Goal: Transaction & Acquisition: Obtain resource

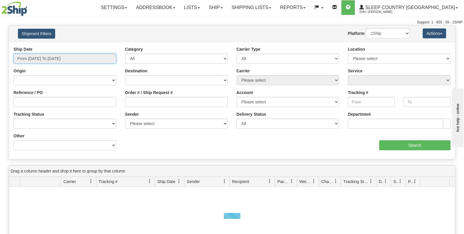
click at [55, 61] on input "From 09/11/2025 To 09/12/2025" at bounding box center [64, 59] width 103 height 10
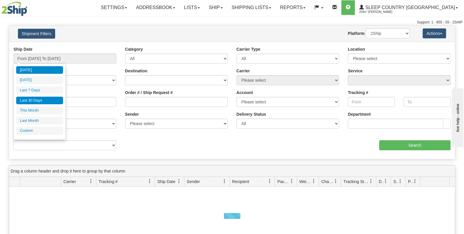
click at [41, 102] on li "Last 30 Days" at bounding box center [39, 101] width 47 height 8
type input "From 08/14/2025 To 09/12/2025"
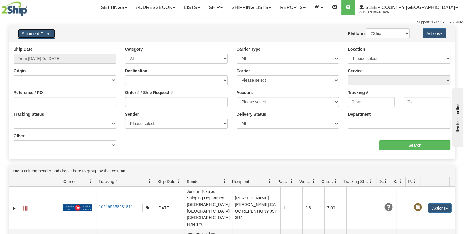
click at [47, 34] on button "Shipment Filters" at bounding box center [36, 34] width 37 height 10
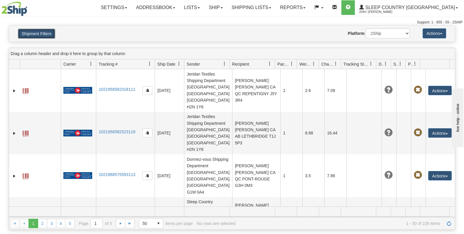
click at [47, 34] on button "Shipment Filters" at bounding box center [36, 34] width 37 height 10
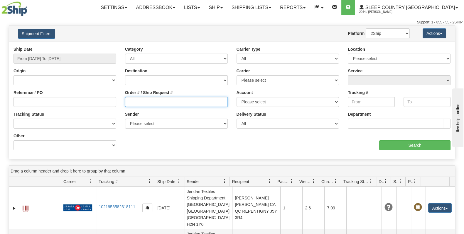
click at [167, 102] on input "Order # / Ship Request #" at bounding box center [176, 102] width 103 height 10
paste input "kathryngregory00@gmail.com"
drag, startPoint x: 194, startPoint y: 103, endPoint x: 100, endPoint y: 103, distance: 94.2
click at [100, 46] on div "Reference / PO Order # / Ship Request # kathryngregory00@gmail.com Account Plea…" at bounding box center [232, 46] width 446 height 0
paste input "9000I058433"
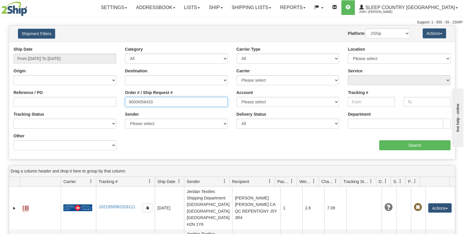
type input "9000I058433"
click at [185, 150] on div "Ship Date From 08/14/2025 To 09/12/2025 Category All Inbound Outbound Carrier T…" at bounding box center [232, 100] width 446 height 109
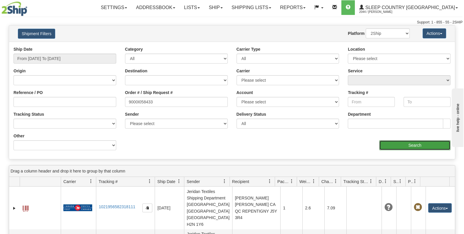
click at [403, 141] on input "Search" at bounding box center [414, 146] width 71 height 10
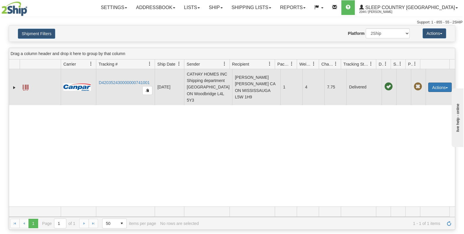
click at [444, 90] on button "Actions" at bounding box center [439, 87] width 23 height 9
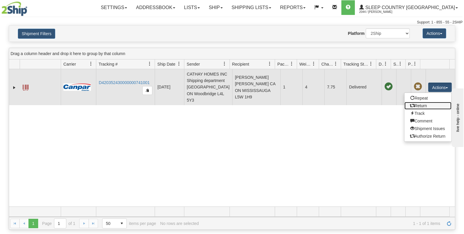
click at [421, 108] on link "Return" at bounding box center [427, 106] width 47 height 8
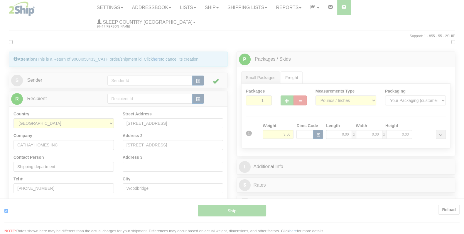
type input "1"
type input "13:54"
type input "16:00"
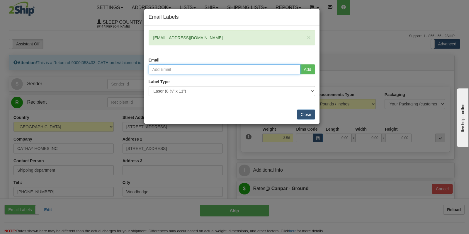
click at [256, 68] on input "email" at bounding box center [225, 70] width 152 height 10
paste input "[EMAIL_ADDRESS][DOMAIN_NAME]"
type input "[EMAIL_ADDRESS][DOMAIN_NAME]"
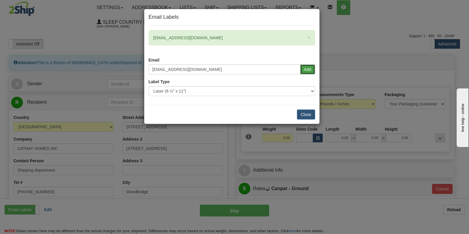
click at [310, 65] on button "Add" at bounding box center [307, 70] width 15 height 10
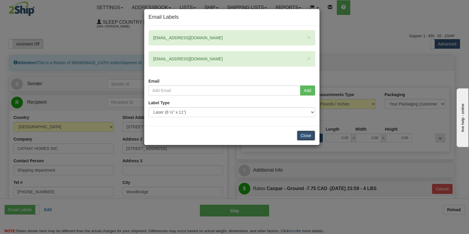
click at [308, 134] on button "Close" at bounding box center [306, 136] width 18 height 10
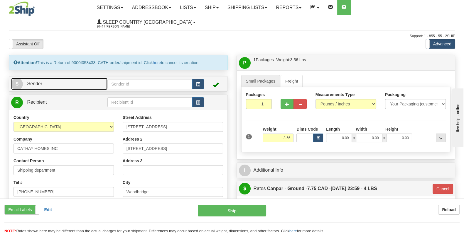
click at [29, 81] on span "Sender" at bounding box center [34, 83] width 15 height 5
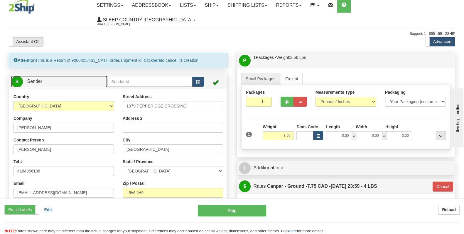
scroll to position [73, 0]
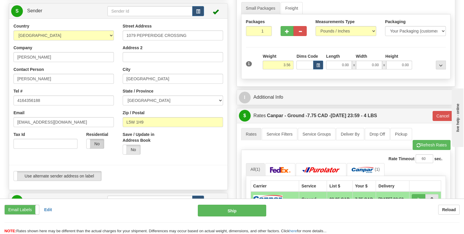
click at [100, 139] on label "No" at bounding box center [95, 143] width 17 height 9
type input "1"
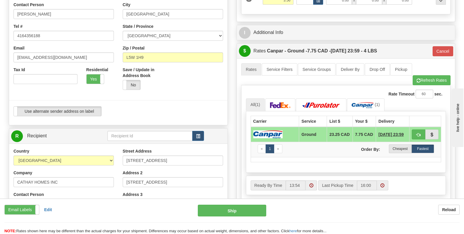
scroll to position [183, 0]
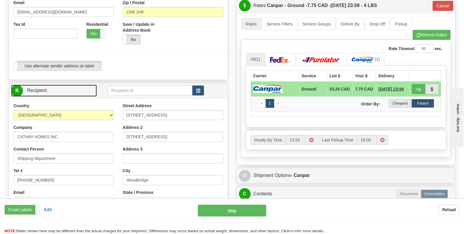
click at [47, 85] on link "R Recipient" at bounding box center [54, 91] width 86 height 12
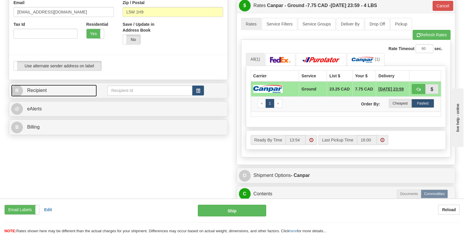
click at [47, 85] on link "R Recipient" at bounding box center [54, 91] width 86 height 12
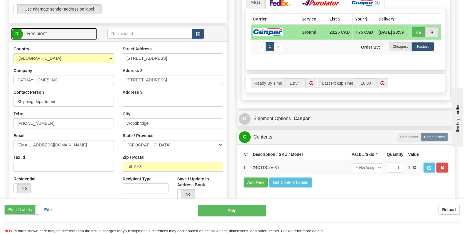
scroll to position [256, 0]
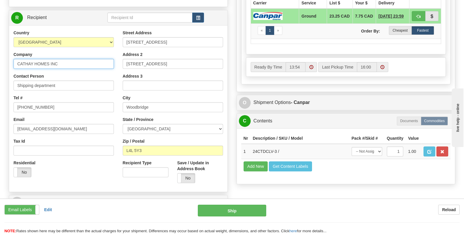
click at [82, 59] on input "CATHAY HOMES INC" at bounding box center [63, 64] width 100 height 10
drag, startPoint x: 82, startPoint y: 48, endPoint x: 23, endPoint y: 45, distance: 59.4
click at [23, 59] on input "CATHAY HOMES INC" at bounding box center [63, 64] width 100 height 10
click at [62, 59] on input "CATHAY HOMES INC" at bounding box center [63, 64] width 100 height 10
drag, startPoint x: 63, startPoint y: 51, endPoint x: -22, endPoint y: 53, distance: 85.4
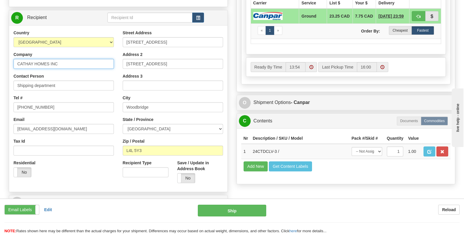
type input "Sleep Country [GEOGRAPHIC_DATA]"
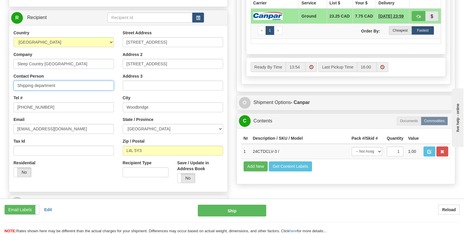
click at [65, 81] on input "Shipping department" at bounding box center [63, 86] width 100 height 10
click at [56, 95] on div "Tel # (416) 874-6966" at bounding box center [63, 103] width 100 height 17
drag, startPoint x: 55, startPoint y: 99, endPoint x: 55, endPoint y: 94, distance: 4.7
click at [54, 98] on div "Country AFGHANISTAN ALAND ISLANDS ALBANIA ALGERIA AMERICAN SAMOA ANDORRA ANGOLA…" at bounding box center [63, 106] width 109 height 152
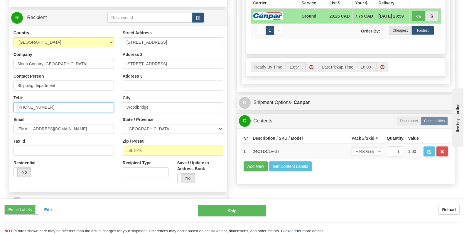
drag, startPoint x: 55, startPoint y: 93, endPoint x: -19, endPoint y: 97, distance: 74.1
type input "1 (888) 753-3788"
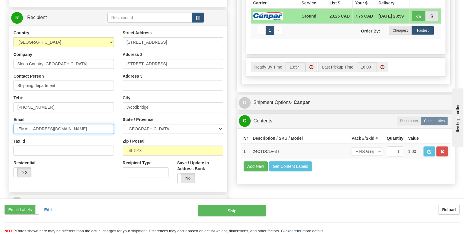
click at [75, 124] on input "KSong@cathayhome.com" at bounding box center [63, 129] width 100 height 10
drag, startPoint x: 75, startPoint y: 116, endPoint x: 4, endPoint y: 119, distance: 70.5
click at [4, 119] on div "Attention! This is a Return of 9000I058433_CATH order/shipment id. Click here t…" at bounding box center [118, 15] width 228 height 433
type input "cs@support.sleepcountry.ca"
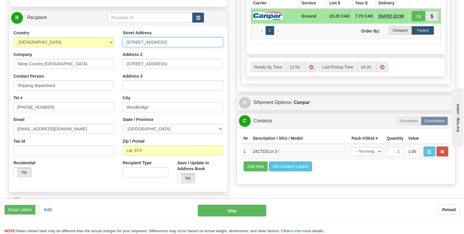
drag, startPoint x: 182, startPoint y: 28, endPoint x: 120, endPoint y: 28, distance: 61.9
click at [120, 30] on div "Street Address 150 Marycroft Ave, Unit 1 Address 2 150 Marycroft Ave, Unit 1 Ad…" at bounding box center [172, 109] width 109 height 158
paste input "Belleville Hub DC 914-at 520 COLLEGE ST EAST BELLEVILLE K8N 4Z6"
drag, startPoint x: 140, startPoint y: 28, endPoint x: 86, endPoint y: 27, distance: 54.3
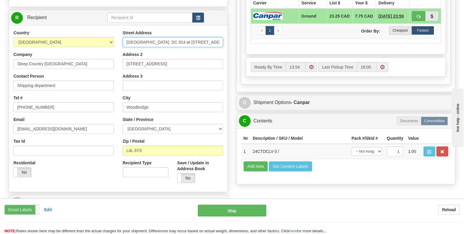
click at [86, 30] on div "Country AFGHANISTAN ALAND ISLANDS ALBANIA ALGERIA AMERICAN SAMOA ANDORRA ANGOLA…" at bounding box center [118, 109] width 218 height 158
click at [150, 37] on input "Belleville Hub DC 914-at 520 COLLEGE ST EAST BELLEVILLE K8N 4Z6" at bounding box center [173, 42] width 100 height 10
drag, startPoint x: 152, startPoint y: 27, endPoint x: 124, endPoint y: 27, distance: 27.6
click at [124, 37] on input "Belleville Hub DC 914-at 520 COLLEGE ST EAST BELLEVILLE K8N 4Z6" at bounding box center [173, 42] width 100 height 10
type input "Belleville Hub DC 914-at 520 COLLEGE ST EAST BELLEVILLE K8N 4Z6"
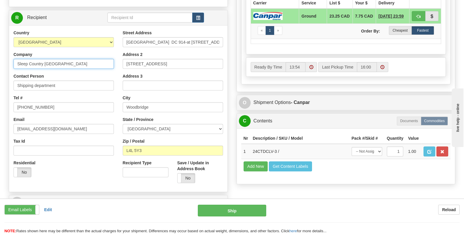
click at [75, 59] on input "Sleep Country [GEOGRAPHIC_DATA]" at bounding box center [63, 64] width 100 height 10
paste input "Belleville Hub"
type input "Sleep Country Canada Belleville Hub"
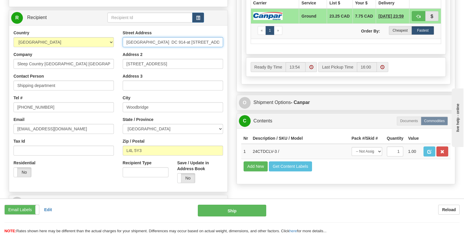
drag, startPoint x: 166, startPoint y: 28, endPoint x: 117, endPoint y: 26, distance: 49.6
click at [117, 30] on div "Country AFGHANISTAN ALAND ISLANDS ALBANIA ALGERIA AMERICAN SAMOA ANDORRA ANGOLA…" at bounding box center [118, 109] width 218 height 158
drag, startPoint x: 173, startPoint y: 27, endPoint x: 196, endPoint y: 27, distance: 23.8
click at [196, 37] on input "520 COLLEGE ST EAST BELLEVILLE K8N 4Z6" at bounding box center [173, 42] width 100 height 10
type input "520 COLLEGE ST EAST BELLEVILLE K8N 4Z6"
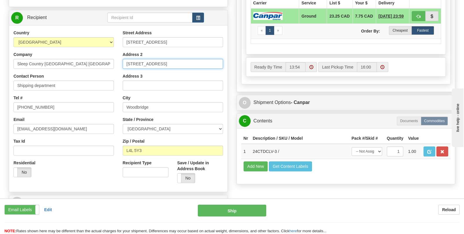
drag, startPoint x: 173, startPoint y: 50, endPoint x: 89, endPoint y: 50, distance: 83.0
click at [89, 50] on div "Country AFGHANISTAN ALAND ISLANDS ALBANIA ALGERIA AMERICAN SAMOA ANDORRA ANGOLA…" at bounding box center [118, 109] width 218 height 158
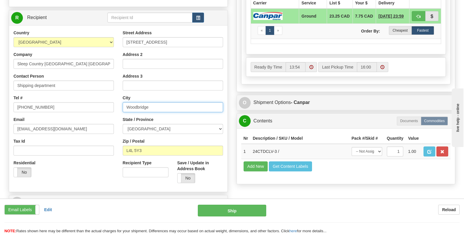
drag, startPoint x: 119, startPoint y: 92, endPoint x: 94, endPoint y: 92, distance: 24.9
click at [94, 92] on div "Country AFGHANISTAN ALAND ISLANDS ALBANIA ALGERIA AMERICAN SAMOA ANDORRA ANGOLA…" at bounding box center [118, 109] width 218 height 158
paste input "BELLEVILLE"
type input "BELLEVILLE"
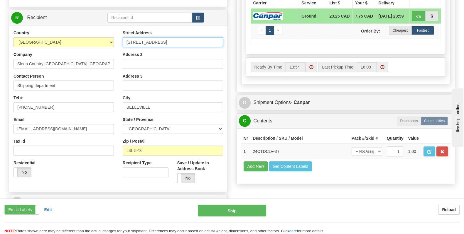
drag, startPoint x: 219, startPoint y: 27, endPoint x: 198, endPoint y: 26, distance: 20.6
click at [198, 37] on input "520 COLLEGE ST EAST BELLEVILLE K8N 4Z6" at bounding box center [173, 42] width 100 height 10
type input "520 COLLEGE ST EAST"
click at [154, 138] on div "Zip / Postal L4L 5Y3" at bounding box center [173, 146] width 100 height 17
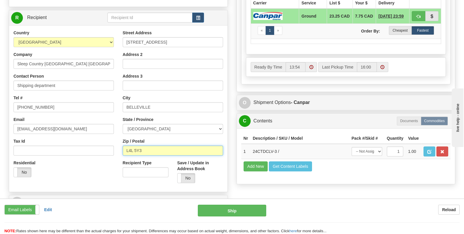
click at [154, 146] on input "L4L 5Y3" at bounding box center [173, 151] width 100 height 10
paste input "K8N 4Z6"
type input "K8N 4Z6"
click at [103, 161] on div "Residential Yes No" at bounding box center [63, 171] width 109 height 22
type input "1"
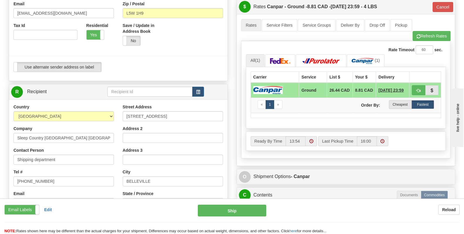
scroll to position [146, 0]
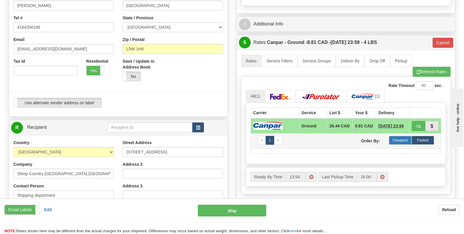
click at [395, 136] on label "Cheapest" at bounding box center [400, 140] width 23 height 9
click at [398, 136] on label "Cheapest" at bounding box center [400, 140] width 23 height 9
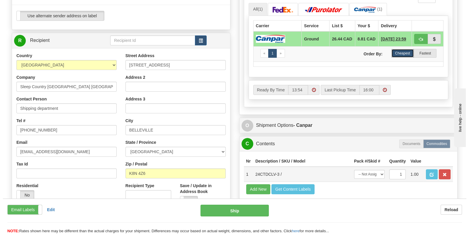
scroll to position [256, 0]
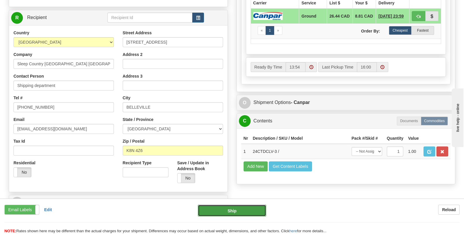
click at [251, 214] on button "Ship" at bounding box center [232, 211] width 68 height 12
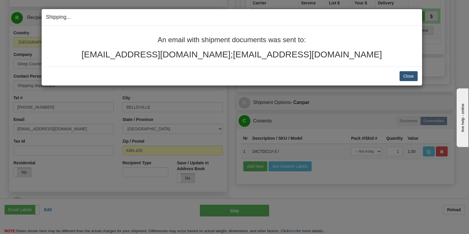
drag, startPoint x: 368, startPoint y: 54, endPoint x: 315, endPoint y: 54, distance: 52.2
click at [315, 54] on h2 "kathryngregory00@gmail.com;kathryngregory00@gmail.com" at bounding box center [232, 55] width 372 height 10
click at [233, 56] on h2 "kathryngregory00@gmail.com;kathryngregory00@gmail.com" at bounding box center [232, 55] width 372 height 10
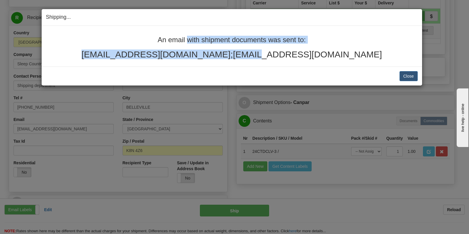
drag, startPoint x: 230, startPoint y: 56, endPoint x: 135, endPoint y: 40, distance: 96.0
click at [135, 40] on div "An email with shipment documents was sent to: kathryngregory00@gmail.com;kathry…" at bounding box center [232, 47] width 372 height 23
copy div "An email with shipment documents was sent to: kathryngregory00@gmail.com"
click at [408, 80] on button "Close" at bounding box center [409, 76] width 18 height 10
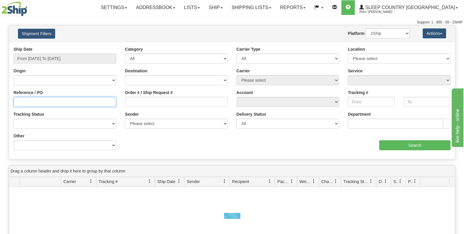
click at [65, 103] on input "Reference / PO" at bounding box center [64, 102] width 103 height 10
paste input "1057093"
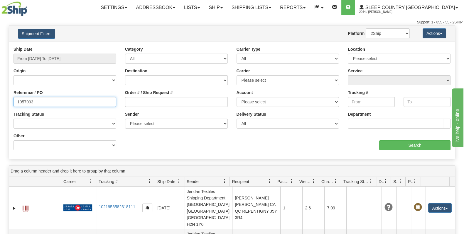
type input "1057093"
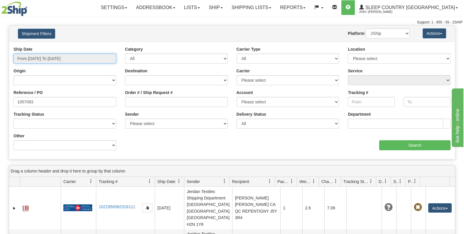
click at [51, 60] on input "From 09/11/2025 To 09/12/2025" at bounding box center [64, 59] width 103 height 10
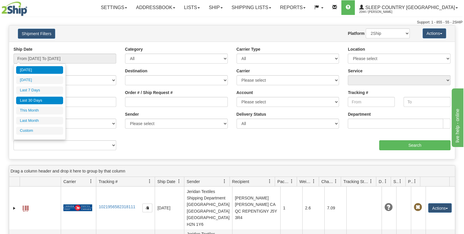
click at [49, 99] on li "Last 30 Days" at bounding box center [39, 101] width 47 height 8
type input "From 08/14/2025 To 09/12/2025"
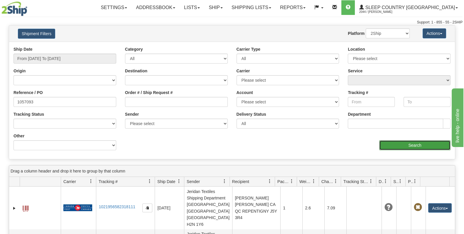
click at [415, 142] on input "Search" at bounding box center [414, 146] width 71 height 10
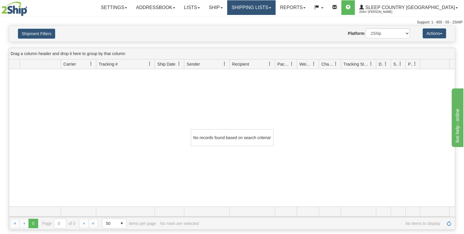
click at [276, 7] on link "Shipping lists" at bounding box center [251, 7] width 48 height 15
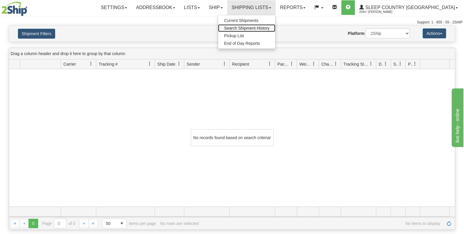
click at [269, 26] on span "Search Shipment History" at bounding box center [246, 28] width 45 height 5
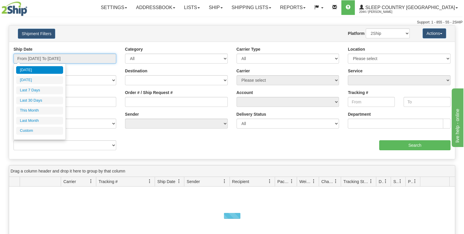
click at [62, 57] on input "From [DATE] To [DATE]" at bounding box center [64, 59] width 103 height 10
click at [40, 100] on li "Last 30 Days" at bounding box center [39, 101] width 47 height 8
type input "From [DATE] To [DATE]"
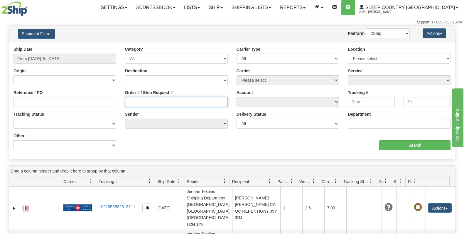
click at [154, 99] on input "Order # / Ship Request #" at bounding box center [176, 102] width 103 height 10
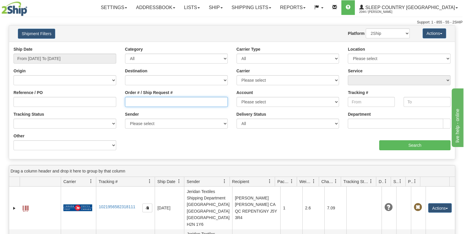
paste input "9000F229796"
type input "9000F229796"
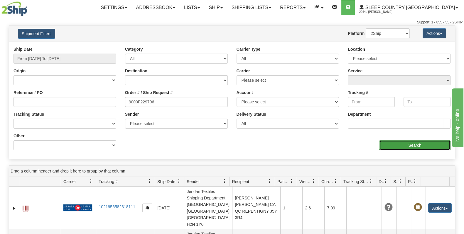
click at [387, 146] on input "Search" at bounding box center [414, 146] width 71 height 10
